Goal: Task Accomplishment & Management: Manage account settings

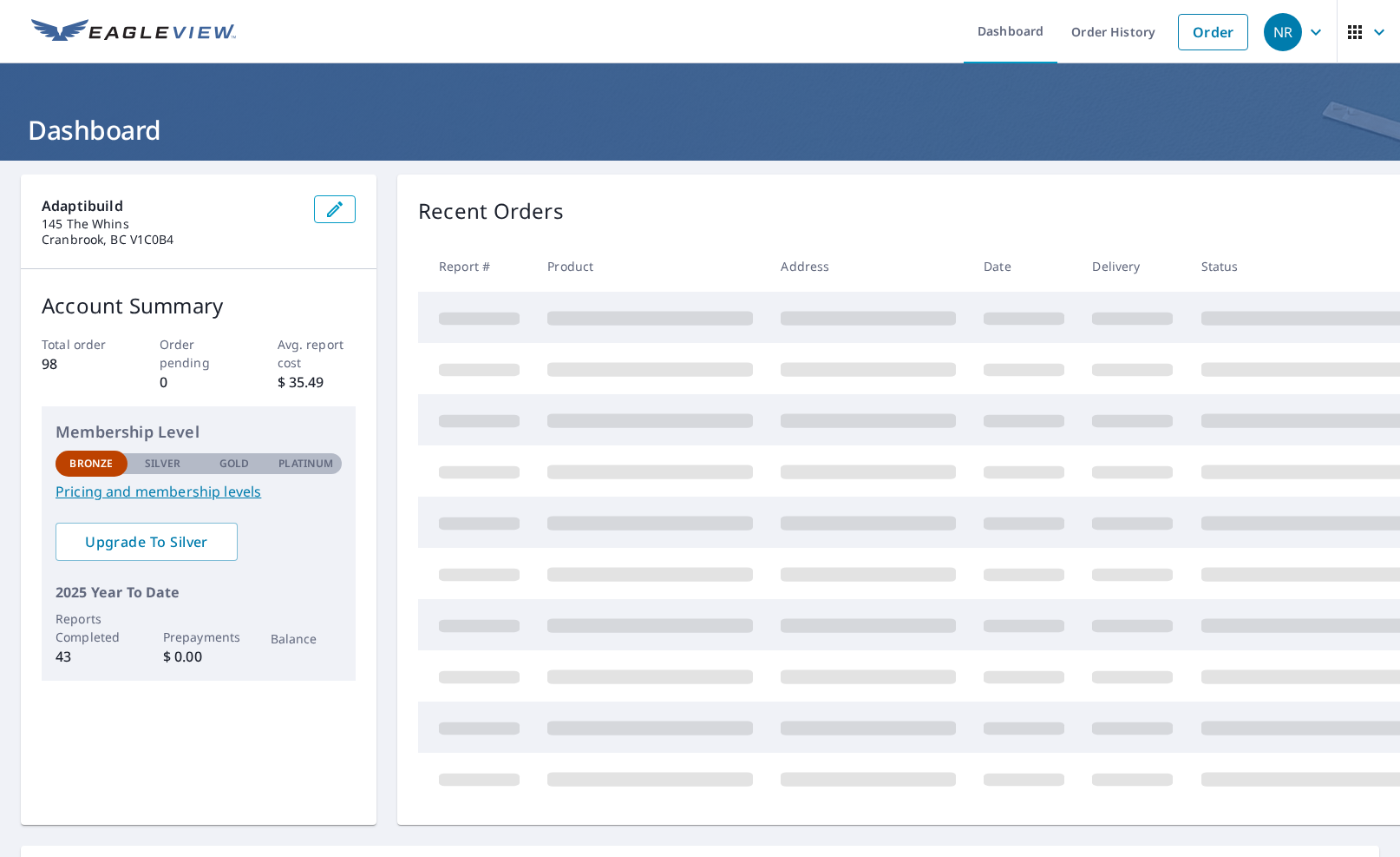
click at [1111, 30] on link "Order History" at bounding box center [1113, 31] width 112 height 63
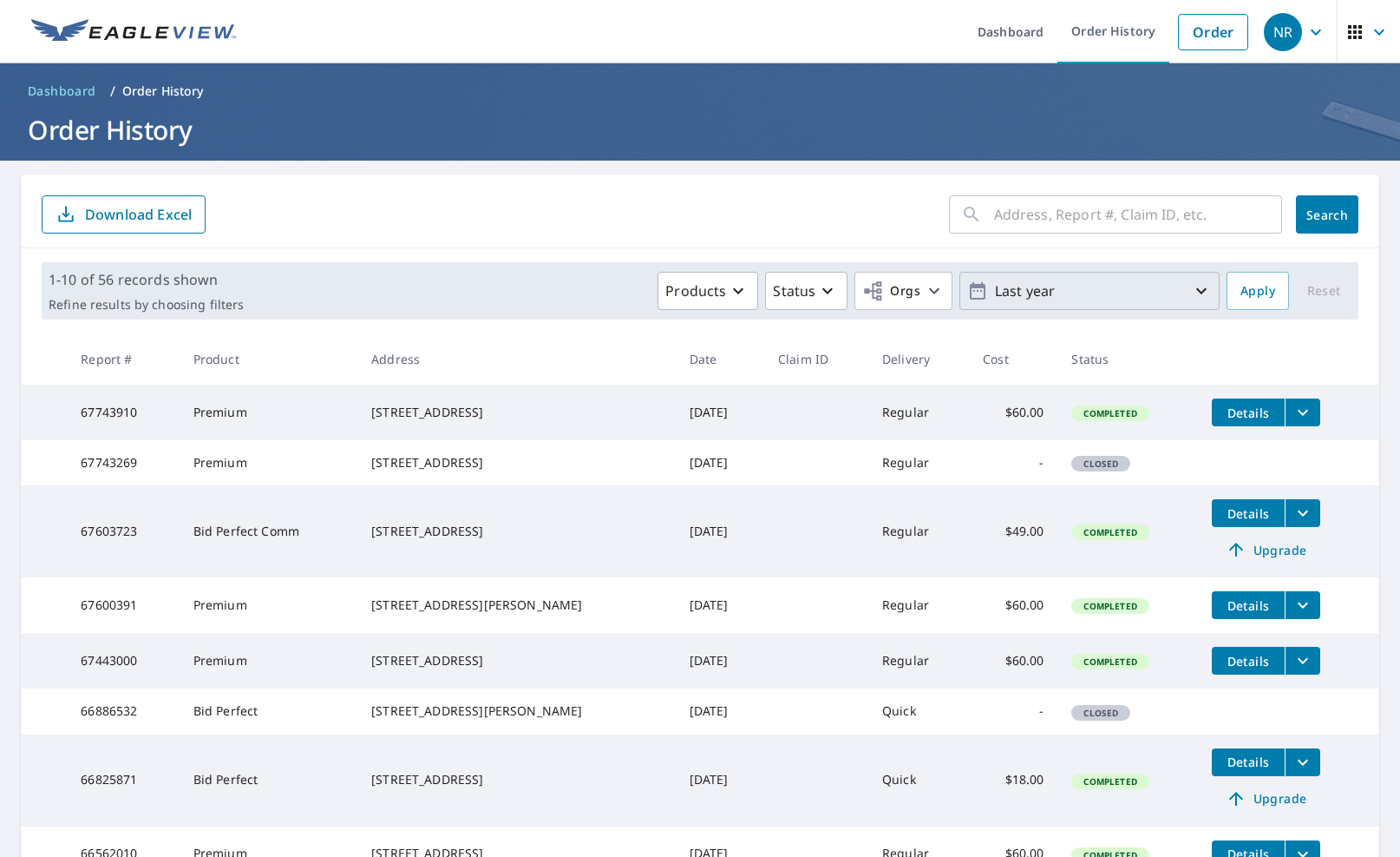
click at [988, 290] on p "Last year" at bounding box center [1089, 291] width 203 height 30
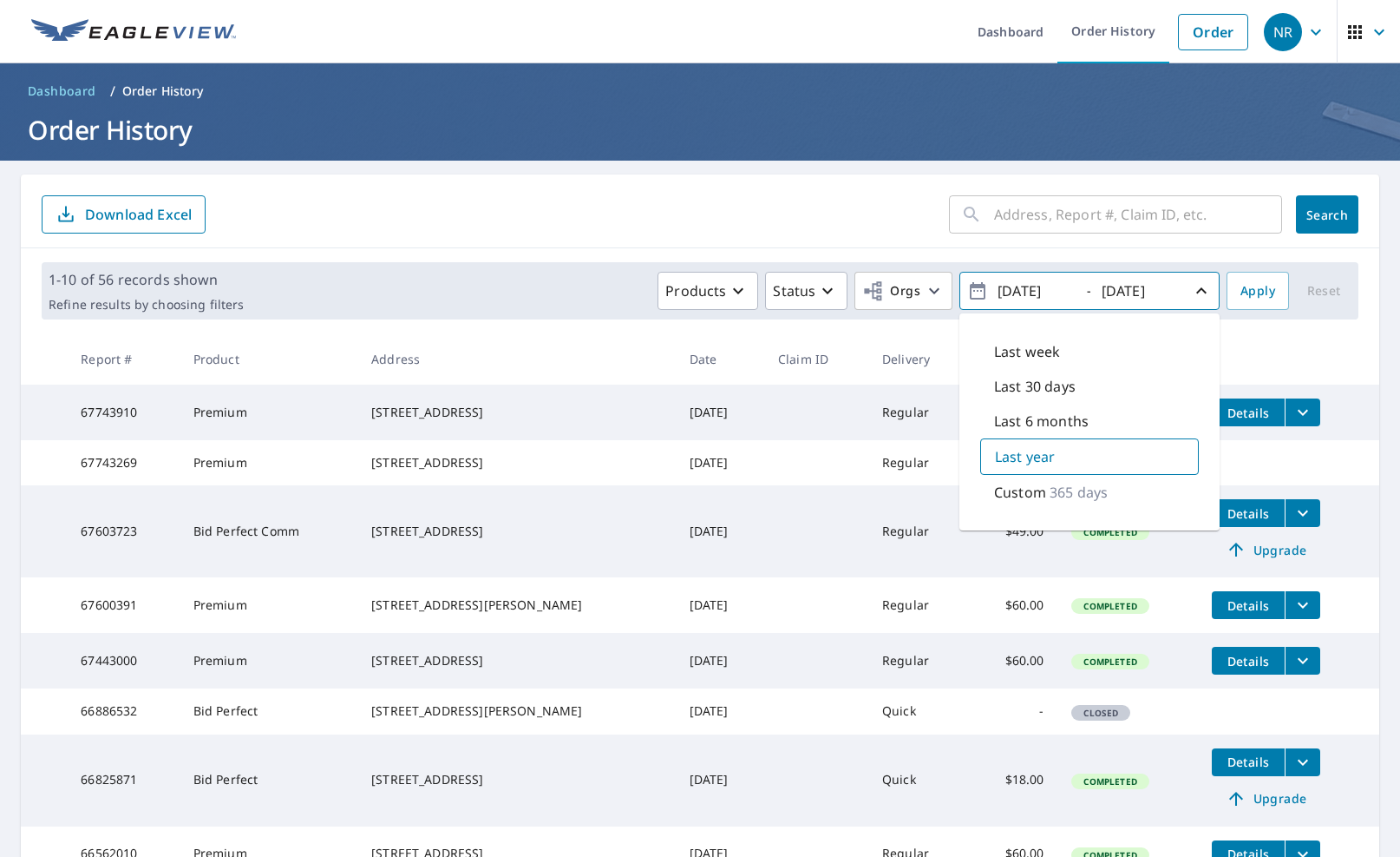
click at [1006, 221] on input "text" at bounding box center [1138, 214] width 288 height 49
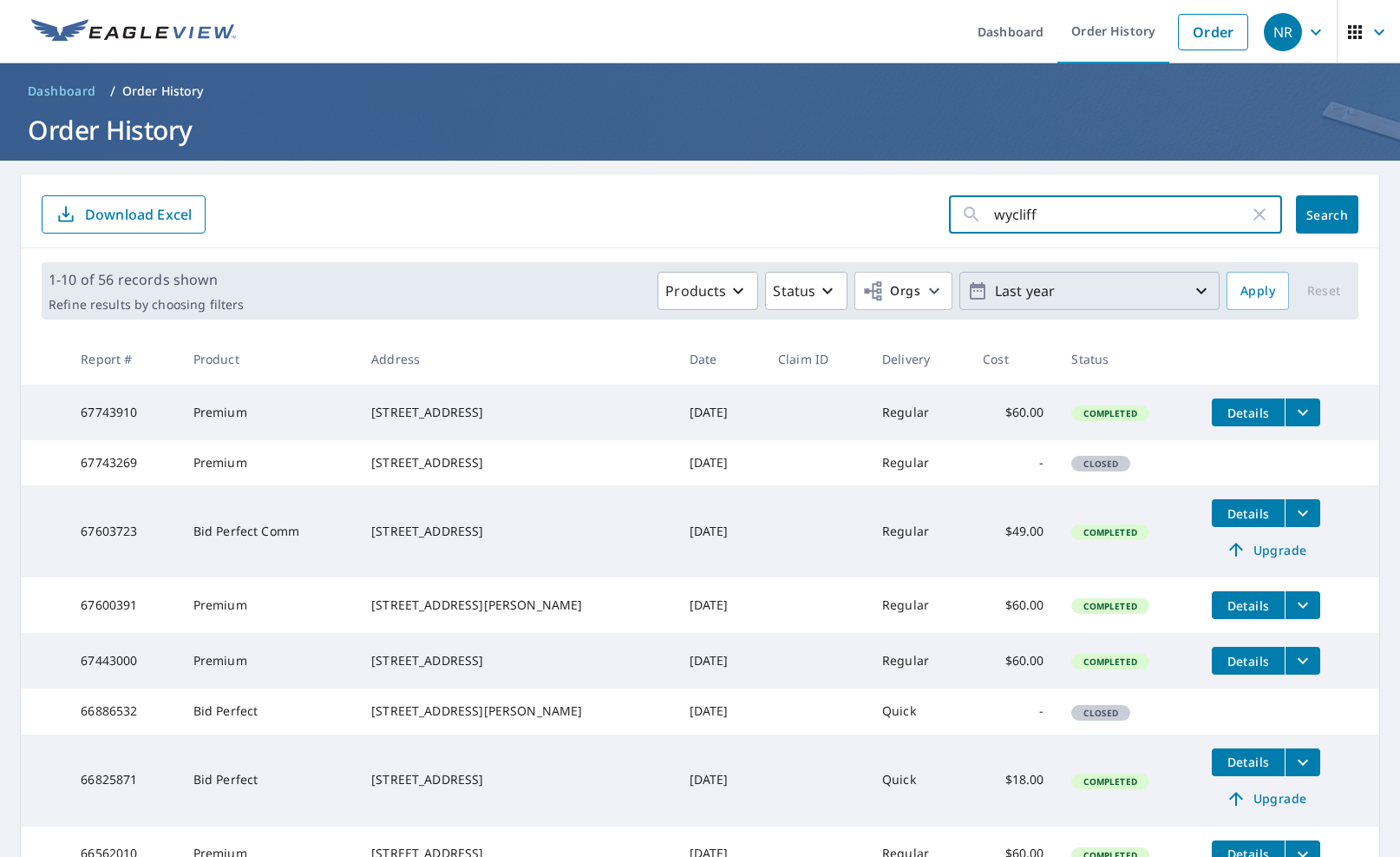
type input "wycliffe"
click at [1314, 214] on button "Search" at bounding box center [1327, 214] width 62 height 38
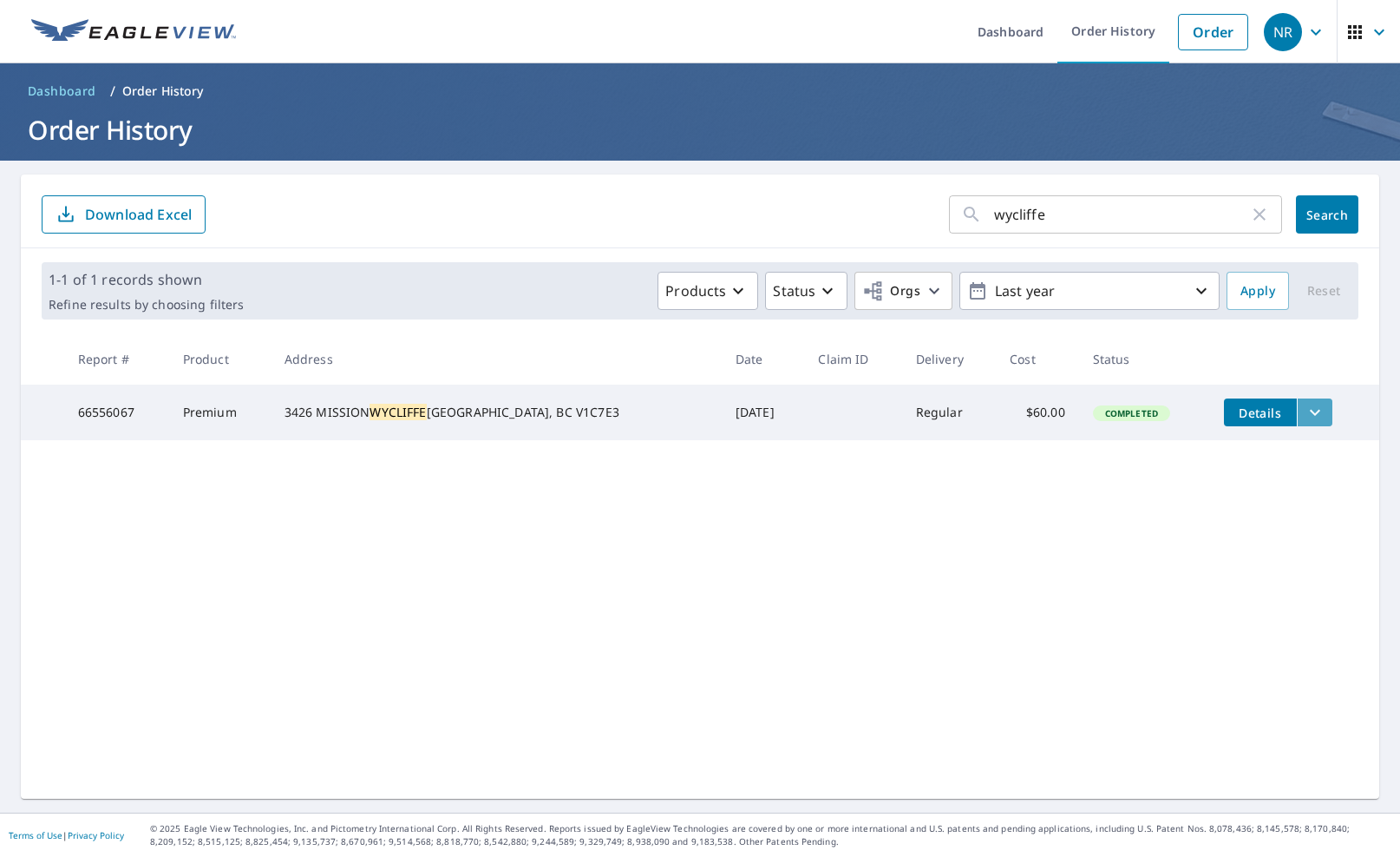
click at [1310, 413] on icon "filesDropdownBtn-66556067" at bounding box center [1314, 412] width 11 height 6
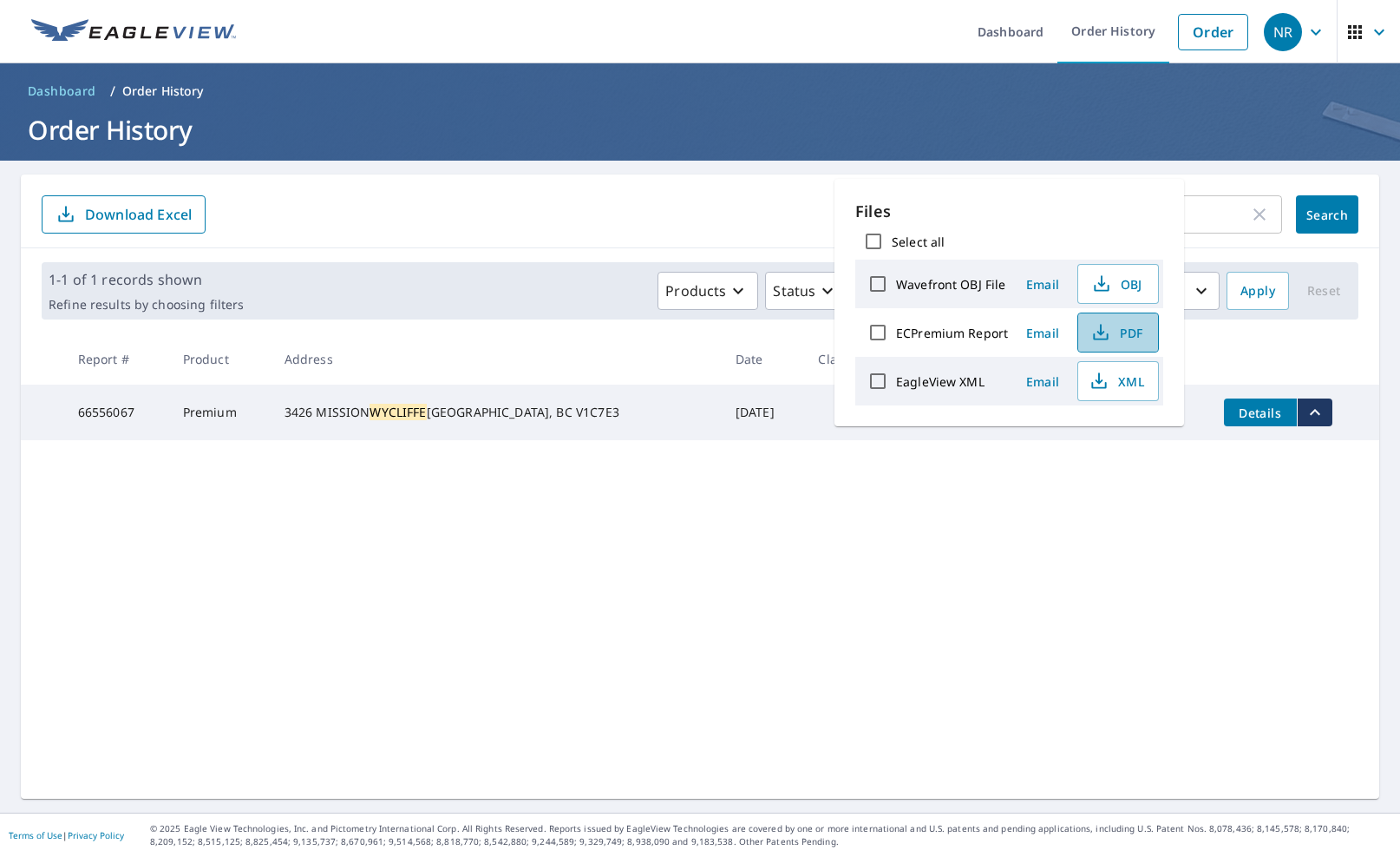
click at [1119, 337] on span "PDF" at bounding box center [1116, 332] width 55 height 20
